Goal: Information Seeking & Learning: Learn about a topic

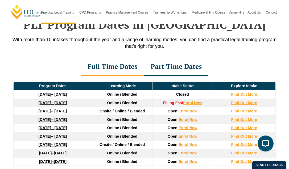
scroll to position [714, 0]
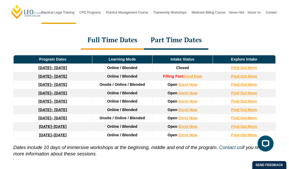
click at [67, 91] on link "16 February 2026 – 3 July 2026" at bounding box center [53, 93] width 28 height 4
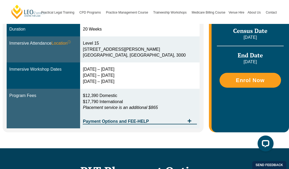
scroll to position [186, 0]
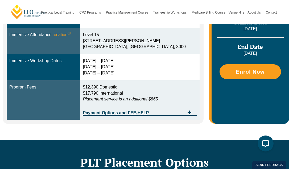
click at [105, 64] on div "23 – 26 Feb 2026 5 – 7 May 2026 23 – 25 Jun 2026" at bounding box center [140, 67] width 114 height 18
click at [115, 76] on div "23 – 26 Feb 2026 5 – 7 May 2026 23 – 25 Jun 2026" at bounding box center [140, 67] width 114 height 18
click at [115, 63] on div "23 – 26 Feb 2026 5 – 7 May 2026 23 – 25 Jun 2026" at bounding box center [140, 67] width 114 height 18
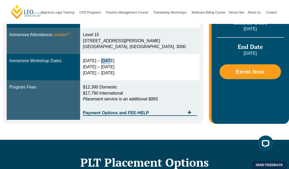
click at [115, 63] on div "23 – 26 Feb 2026 5 – 7 May 2026 23 – 25 Jun 2026" at bounding box center [140, 67] width 114 height 18
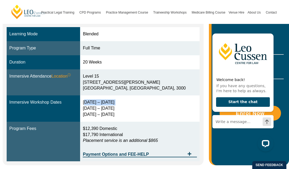
scroll to position [133, 0]
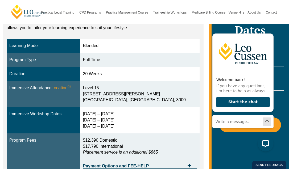
click at [152, 74] on div "20 Weeks" at bounding box center [140, 74] width 114 height 6
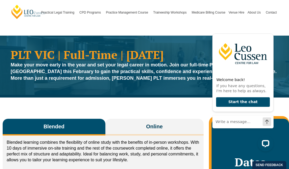
scroll to position [0, 0]
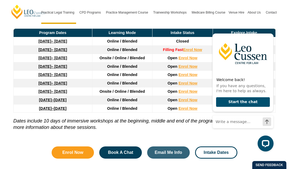
scroll to position [740, 0]
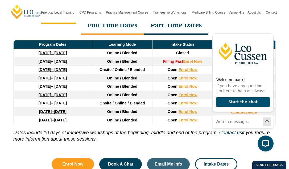
click at [67, 59] on link "[DATE] – [DATE]" at bounding box center [53, 61] width 28 height 4
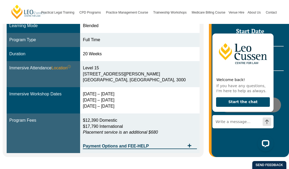
click at [130, 91] on div "15 – 18 Dec 2025 10 – 12 March 2026 28 – 30 April 2026" at bounding box center [140, 100] width 114 height 18
click at [131, 94] on div "15 – 18 Dec 2025 10 – 12 March 2026 28 – 30 April 2026" at bounding box center [140, 100] width 114 height 18
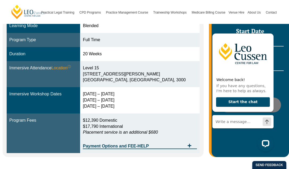
click at [131, 94] on div "15 – 18 Dec 2025 10 – 12 March 2026 28 – 30 April 2026" at bounding box center [140, 100] width 114 height 18
click at [131, 97] on div "15 – 18 Dec 2025 10 – 12 March 2026 28 – 30 April 2026" at bounding box center [140, 100] width 114 height 18
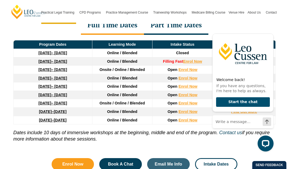
click at [51, 59] on strong "8 December 2025" at bounding box center [45, 61] width 13 height 4
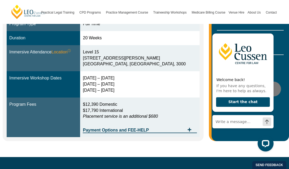
scroll to position [160, 0]
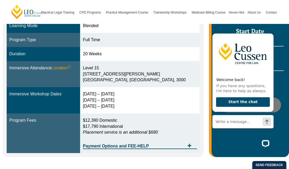
click at [110, 93] on div "15 – 18 Dec 2025 10 – 12 March 2026 28 – 30 April 2026" at bounding box center [140, 100] width 114 height 18
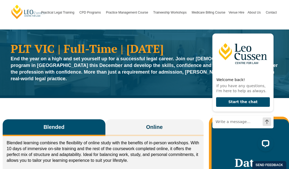
scroll to position [0, 0]
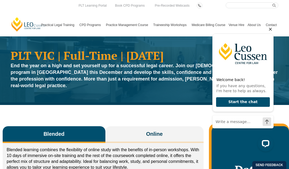
click at [270, 30] on icon "Hide greeting" at bounding box center [270, 29] width 3 height 3
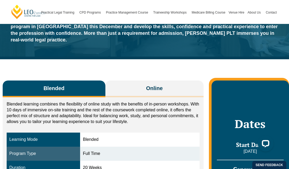
scroll to position [27, 0]
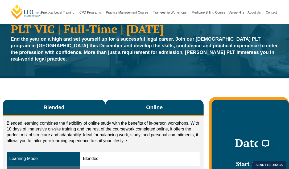
click at [140, 100] on button "Online" at bounding box center [154, 108] width 98 height 17
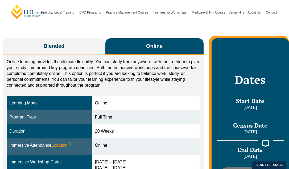
scroll to position [80, 0]
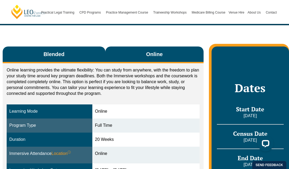
click at [47, 51] on span "Blended" at bounding box center [53, 54] width 21 height 7
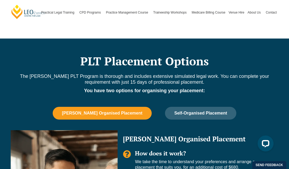
scroll to position [292, 0]
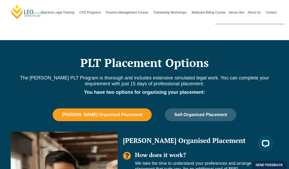
click at [121, 112] on span "[PERSON_NAME] Organised Placement" at bounding box center [102, 114] width 80 height 5
click at [118, 112] on span "[PERSON_NAME] Organised Placement" at bounding box center [102, 114] width 80 height 5
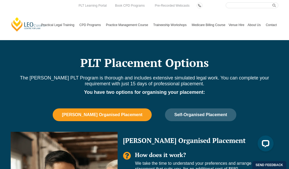
click at [84, 112] on span "[PERSON_NAME] Organised Placement" at bounding box center [102, 114] width 80 height 5
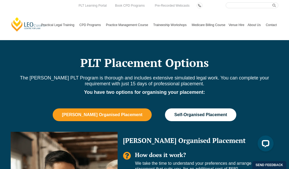
click at [198, 112] on span "Self-Organised Placement" at bounding box center [200, 114] width 53 height 5
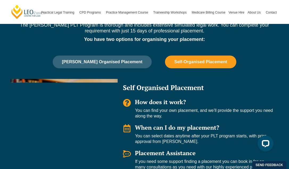
scroll to position [319, 0]
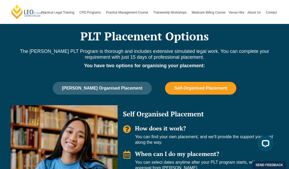
click at [101, 89] on div "Leo Cussen Organised Placement Self-Organised Placement Leo Organised Placement…" at bounding box center [144, 164] width 273 height 165
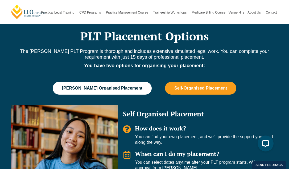
click at [103, 85] on button "[PERSON_NAME] Organised Placement" at bounding box center [102, 88] width 99 height 13
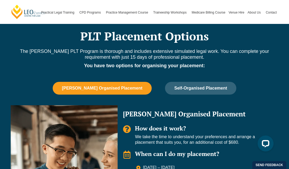
drag, startPoint x: 17, startPoint y: 63, endPoint x: 21, endPoint y: 62, distance: 4.4
click at [17, 63] on div "The Leo Cussen PLT Program is thorough and includes extensive simulated legal w…" at bounding box center [144, 62] width 273 height 28
click at [133, 86] on span "[PERSON_NAME] Organised Placement" at bounding box center [102, 88] width 80 height 5
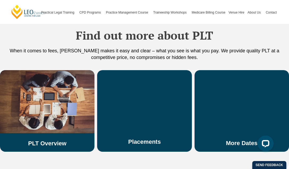
scroll to position [930, 0]
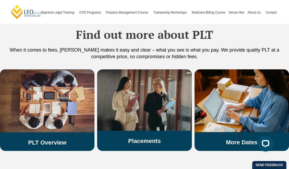
click at [151, 99] on img at bounding box center [144, 99] width 94 height 61
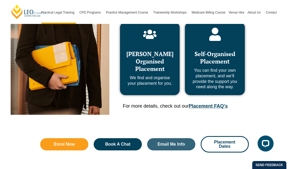
scroll to position [319, 0]
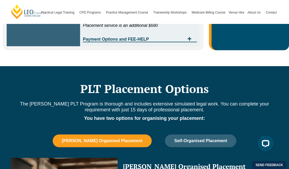
scroll to position [266, 0]
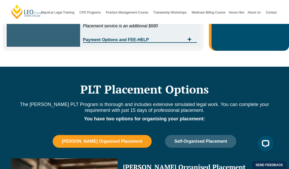
click at [128, 102] on p "The [PERSON_NAME] PLT Program is thorough and includes extensive simulated lega…" at bounding box center [144, 108] width 273 height 12
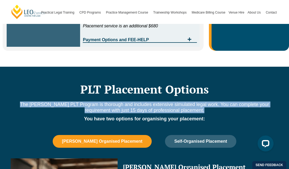
click at [128, 102] on p "The [PERSON_NAME] PLT Program is thorough and includes extensive simulated lega…" at bounding box center [144, 108] width 273 height 12
click at [119, 105] on p "The [PERSON_NAME] PLT Program is thorough and includes extensive simulated lega…" at bounding box center [144, 108] width 273 height 12
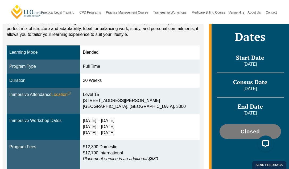
scroll to position [160, 0]
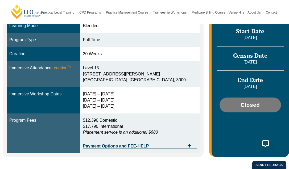
click at [97, 91] on div "[DATE] – [DATE] [DATE] – [DATE] [DATE] – [DATE]" at bounding box center [140, 100] width 114 height 18
drag, startPoint x: 97, startPoint y: 86, endPoint x: 126, endPoint y: 95, distance: 30.5
click at [126, 95] on div "[DATE] – [DATE] [DATE] – [DATE] [DATE] – [DATE]" at bounding box center [140, 100] width 114 height 18
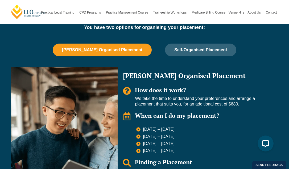
scroll to position [346, 0]
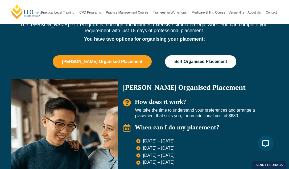
click at [195, 55] on button "Self-Organised Placement" at bounding box center [200, 61] width 71 height 13
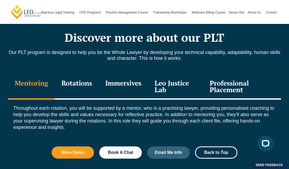
scroll to position [558, 0]
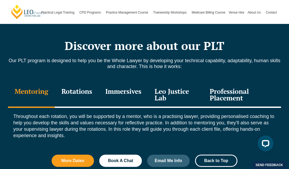
click at [80, 91] on div "Rotations" at bounding box center [77, 95] width 44 height 25
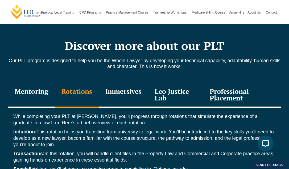
click at [125, 88] on div "Immersives" at bounding box center [123, 95] width 49 height 25
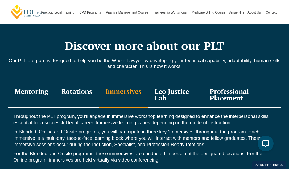
click at [157, 88] on div "Leo Justice Lab" at bounding box center [175, 95] width 55 height 25
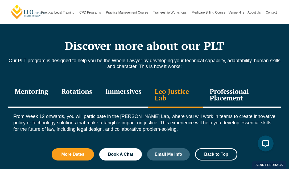
click at [213, 84] on div "Professional Placement" at bounding box center [242, 95] width 78 height 25
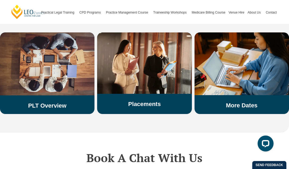
scroll to position [1010, 0]
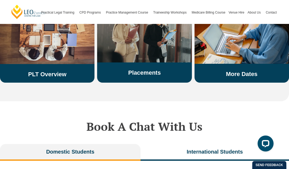
click at [158, 51] on img at bounding box center [144, 31] width 94 height 61
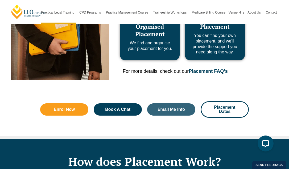
scroll to position [346, 0]
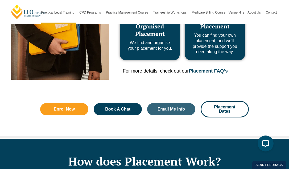
click at [215, 71] on link "Placement FAQ’s" at bounding box center [207, 70] width 39 height 5
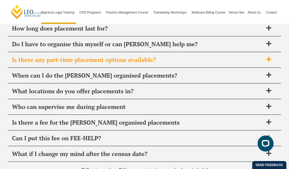
scroll to position [1923, 0]
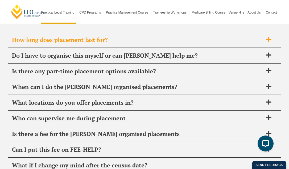
click at [242, 36] on span "How long does placement last for?" at bounding box center [137, 39] width 251 height 7
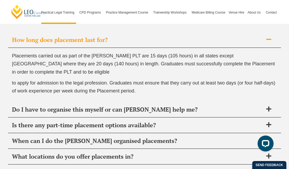
click at [247, 36] on span "How long does placement last for?" at bounding box center [137, 39] width 251 height 7
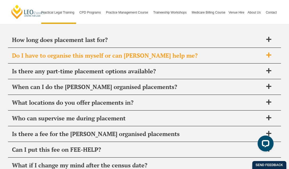
click at [245, 52] on span "Do I have to organise this myself or can Leo Cussen help me?" at bounding box center [137, 55] width 251 height 7
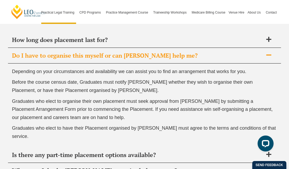
click at [245, 52] on span "Do I have to organise this myself or can Leo Cussen help me?" at bounding box center [137, 55] width 251 height 7
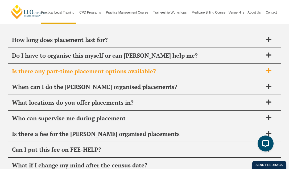
click at [235, 67] on div "Is there any part-time placement options available?" at bounding box center [144, 72] width 273 height 16
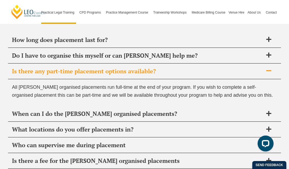
click at [235, 67] on div "Is there any part-time placement options available?" at bounding box center [144, 72] width 273 height 16
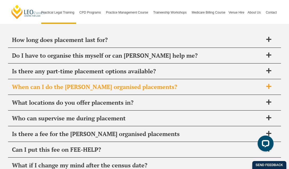
scroll to position [1949, 0]
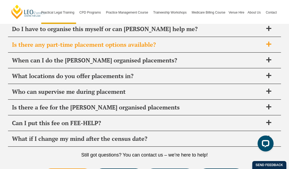
click at [213, 41] on span "Is there any part-time placement options available?" at bounding box center [137, 44] width 251 height 7
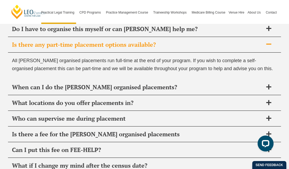
click at [213, 41] on span "Is there any part-time placement options available?" at bounding box center [137, 44] width 251 height 7
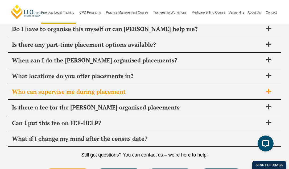
click at [205, 88] on span "Who can supervise me during placement" at bounding box center [137, 91] width 251 height 7
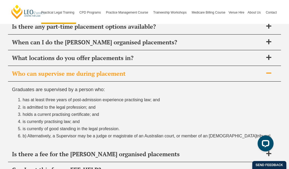
scroll to position [1976, 0]
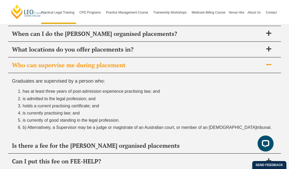
click at [167, 61] on span "Who can supervise me during placement" at bounding box center [137, 64] width 251 height 7
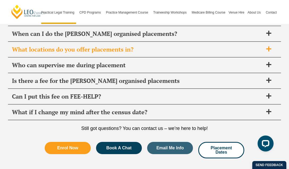
click at [174, 45] on div "What locations do you offer placements in?" at bounding box center [144, 50] width 273 height 16
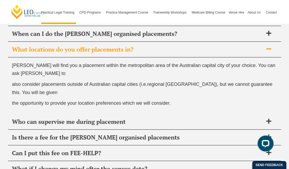
click at [174, 45] on div "What locations do you offer placements in?" at bounding box center [144, 50] width 273 height 16
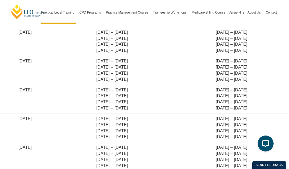
scroll to position [1364, 0]
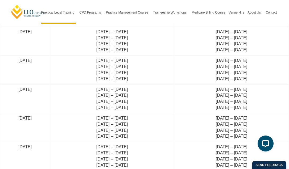
click at [110, 84] on td "12 May – 30 May 2025 7 Jul – 25 Jul 2025 25 Aug – 12 Sep 2025 10 Nov – 28 Nov 2…" at bounding box center [112, 98] width 124 height 29
click at [111, 90] on td "12 May – 30 May 2025 7 Jul – 25 Jul 2025 25 Aug – 12 Sep 2025 10 Nov – 28 Nov 2…" at bounding box center [112, 98] width 124 height 29
click at [109, 84] on td "12 May – 30 May 2025 7 Jul – 25 Jul 2025 25 Aug – 12 Sep 2025 10 Nov – 28 Nov 2…" at bounding box center [112, 98] width 124 height 29
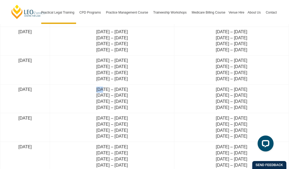
click at [109, 84] on td "12 May – 30 May 2025 7 Jul – 25 Jul 2025 25 Aug – 12 Sep 2025 10 Nov – 28 Nov 2…" at bounding box center [112, 98] width 124 height 29
click at [110, 86] on td "12 May – 30 May 2025 7 Jul – 25 Jul 2025 25 Aug – 12 Sep 2025 10 Nov – 28 Nov 2…" at bounding box center [112, 98] width 124 height 29
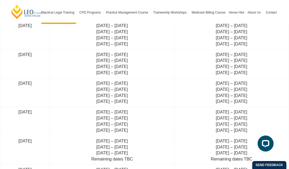
scroll to position [1391, 0]
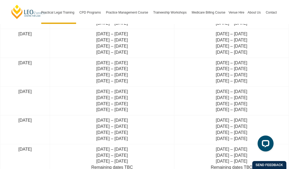
click at [110, 58] on td "12 May – 30 May 2025 7 Jul – 25 Jul 2025 25 Aug – 12 Sep 2025 10 Nov – 28 Nov 2…" at bounding box center [112, 72] width 124 height 29
drag, startPoint x: 111, startPoint y: 83, endPoint x: 149, endPoint y: 82, distance: 37.5
click at [149, 86] on td "7 Jul – 25 Jul 2025 25 Aug – 12 Sep 2025 10 Nov – 28 Nov 2025 27 Jan – 16 Feb 2…" at bounding box center [112, 100] width 124 height 29
click at [148, 86] on td "7 Jul – 25 Jul 2025 25 Aug – 12 Sep 2025 10 Nov – 28 Nov 2025 27 Jan – 16 Feb 2…" at bounding box center [112, 100] width 124 height 29
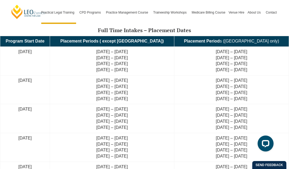
scroll to position [1125, 0]
